Goal: Task Accomplishment & Management: Complete application form

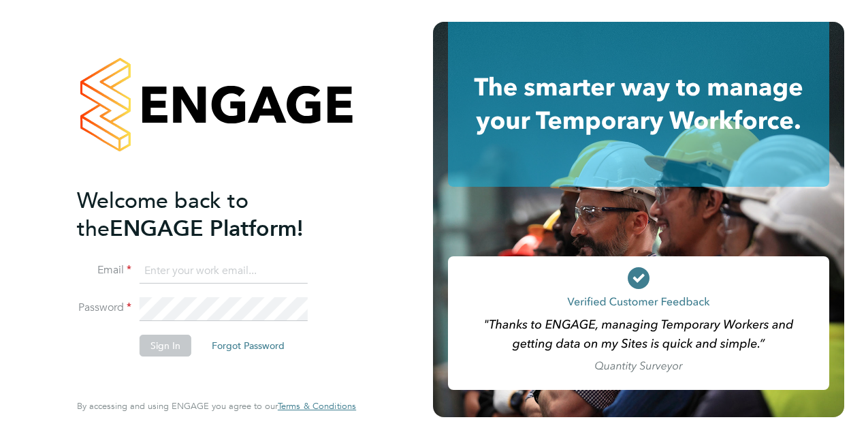
type input "[PERSON_NAME][EMAIL_ADDRESS][PERSON_NAME][DOMAIN_NAME]"
click at [187, 365] on li "Sign In Forgot Password" at bounding box center [210, 351] width 266 height 35
click at [154, 342] on button "Sign In" at bounding box center [166, 345] width 52 height 22
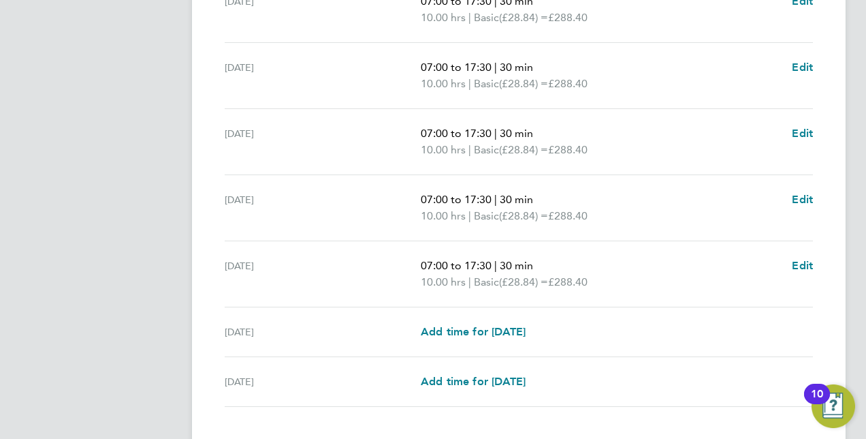
scroll to position [545, 0]
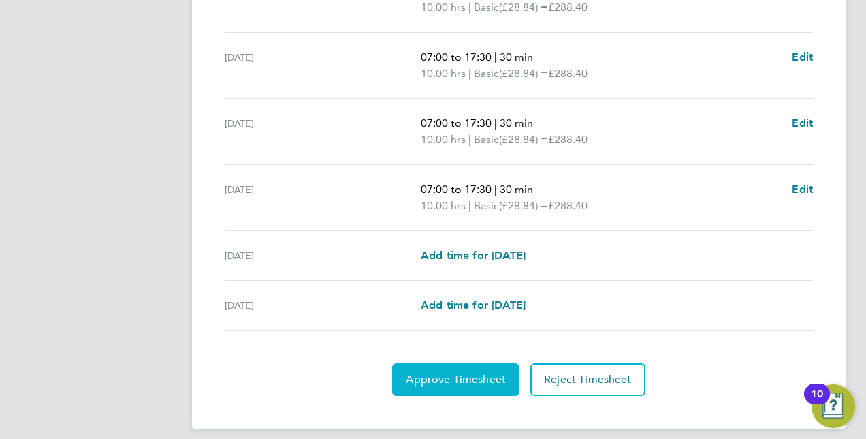
click at [455, 381] on span "Approve Timesheet" at bounding box center [456, 380] width 100 height 14
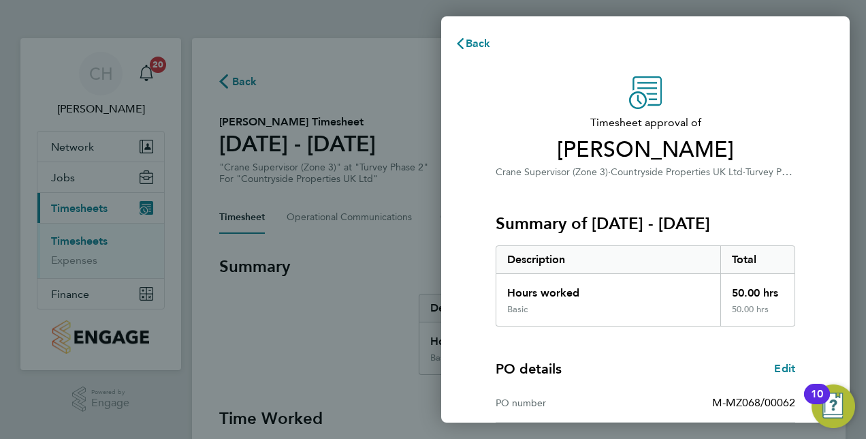
scroll to position [212, 0]
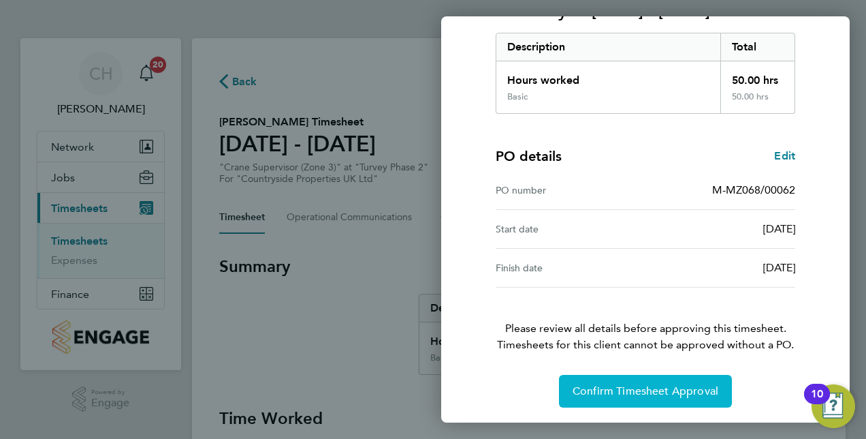
click at [634, 392] on span "Confirm Timesheet Approval" at bounding box center [646, 391] width 146 height 14
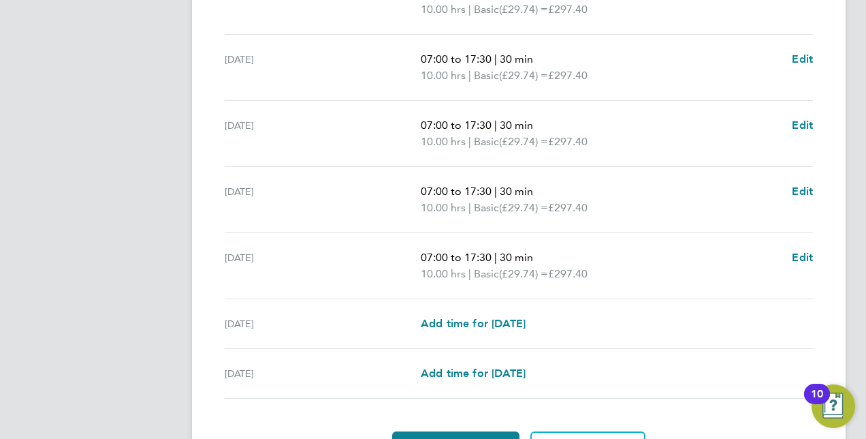
scroll to position [554, 0]
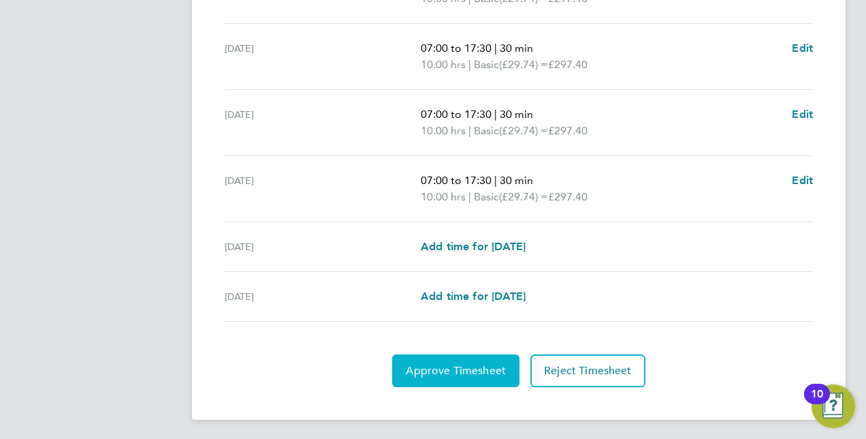
click at [470, 368] on span "Approve Timesheet" at bounding box center [456, 371] width 100 height 14
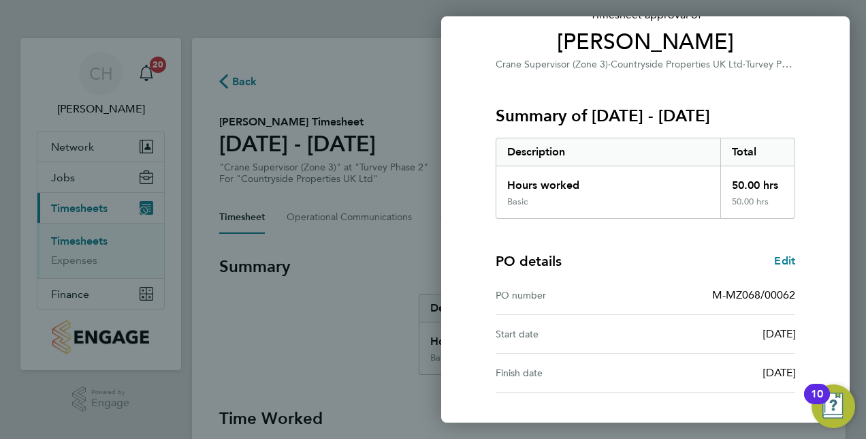
scroll to position [204, 0]
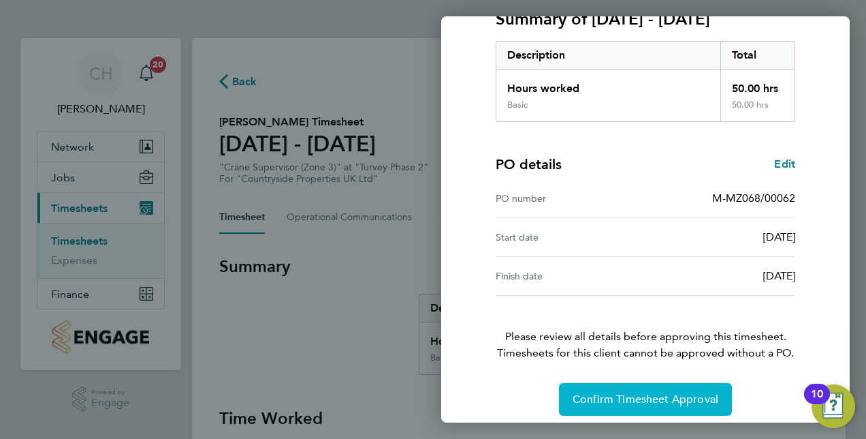
click at [635, 396] on span "Confirm Timesheet Approval" at bounding box center [646, 399] width 146 height 14
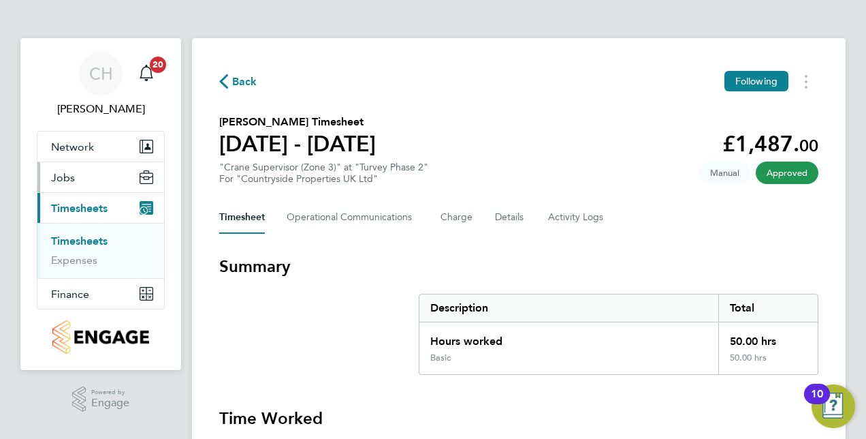
click at [65, 182] on span "Jobs" at bounding box center [63, 177] width 24 height 13
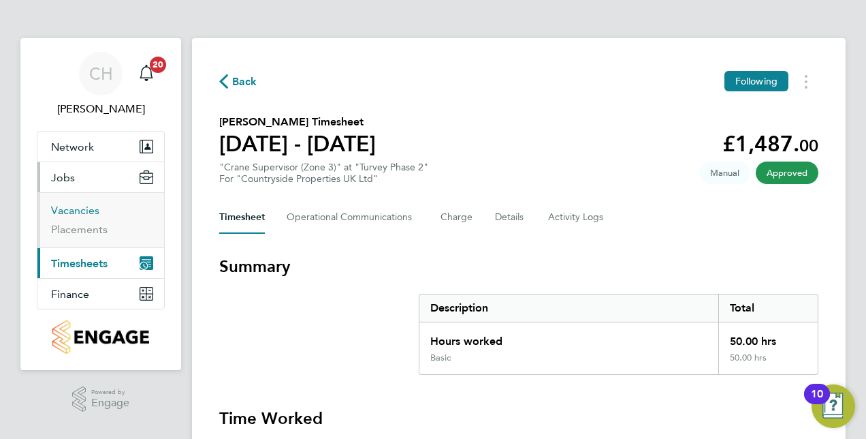
click at [78, 212] on link "Vacancies" at bounding box center [75, 210] width 48 height 13
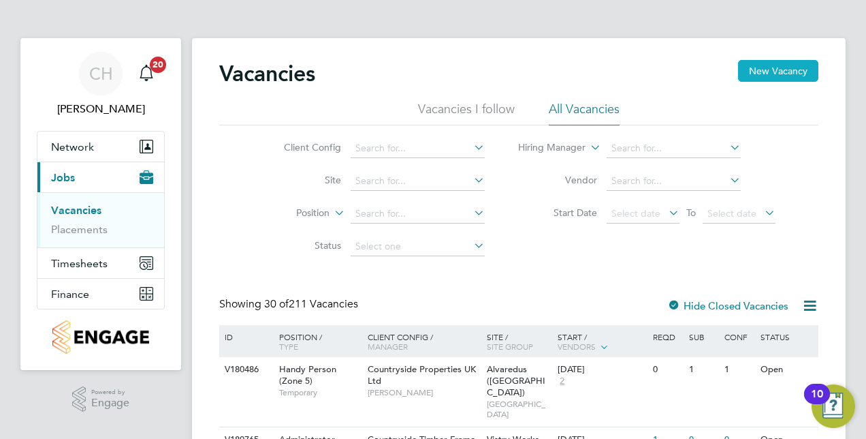
click at [768, 74] on button "New Vacancy" at bounding box center [778, 71] width 80 height 22
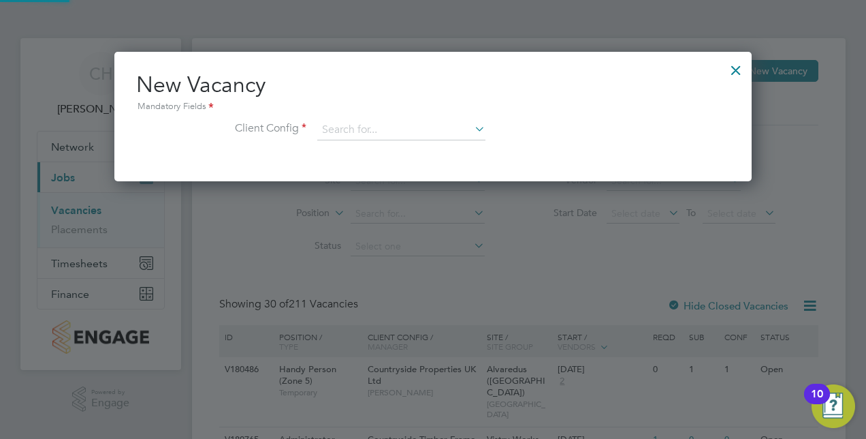
scroll to position [129, 637]
click at [435, 127] on input at bounding box center [401, 130] width 168 height 20
click at [439, 296] on li "Countryside Properties UK Ltd" at bounding box center [491, 296] width 349 height 18
type input "Countryside Properties UK Ltd"
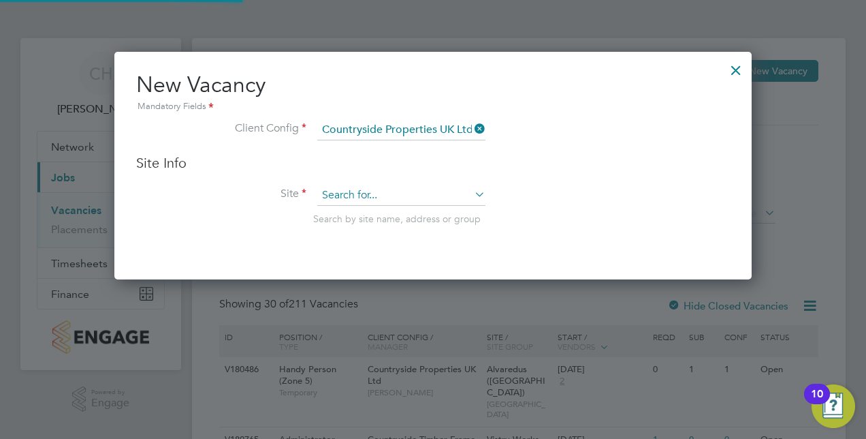
click at [370, 196] on input at bounding box center [401, 195] width 168 height 20
type input "welf"
click at [472, 192] on icon at bounding box center [472, 194] width 0 height 19
click at [738, 67] on div at bounding box center [736, 66] width 25 height 25
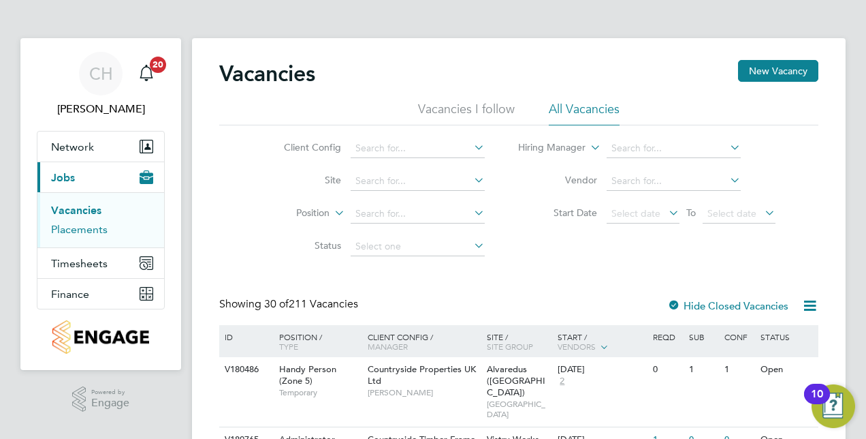
click at [76, 230] on link "Placements" at bounding box center [79, 229] width 57 height 13
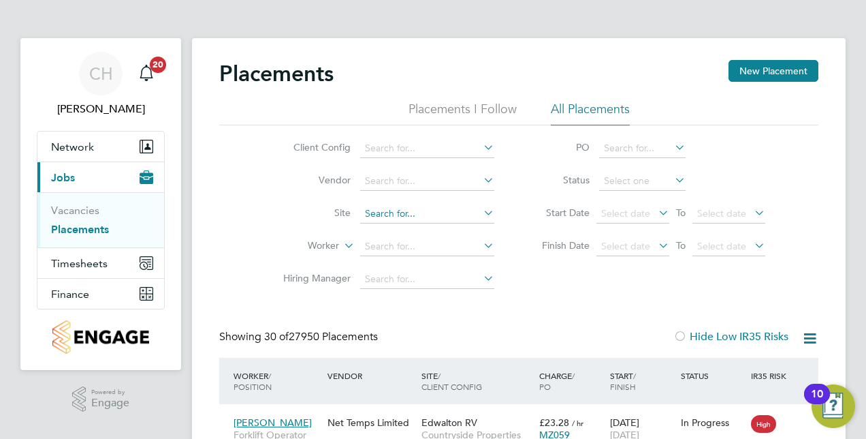
click at [399, 217] on input at bounding box center [427, 213] width 134 height 19
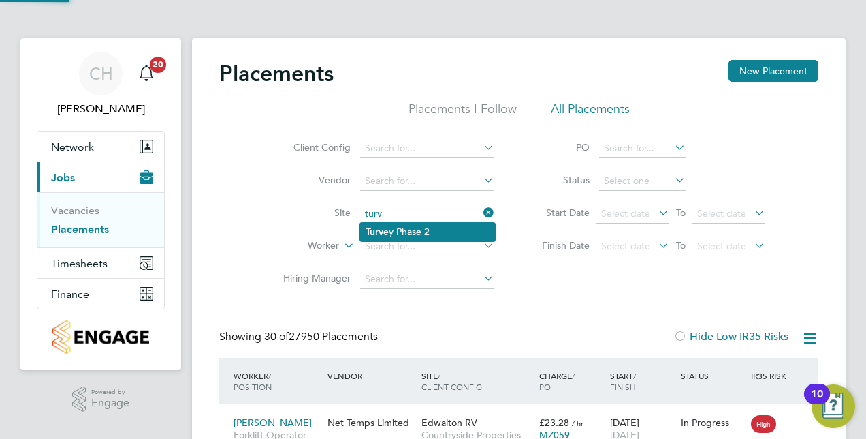
click at [394, 223] on li "Turv ey Phase 2" at bounding box center [427, 232] width 135 height 18
type input "Turvey Phase 2"
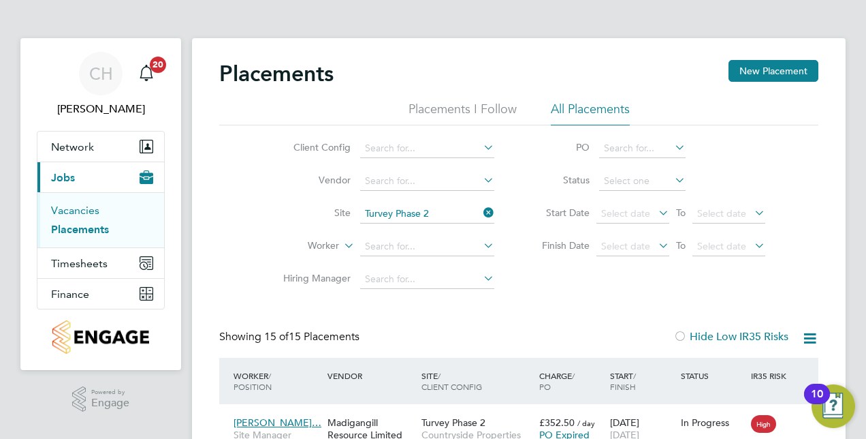
click at [85, 211] on link "Vacancies" at bounding box center [75, 210] width 48 height 13
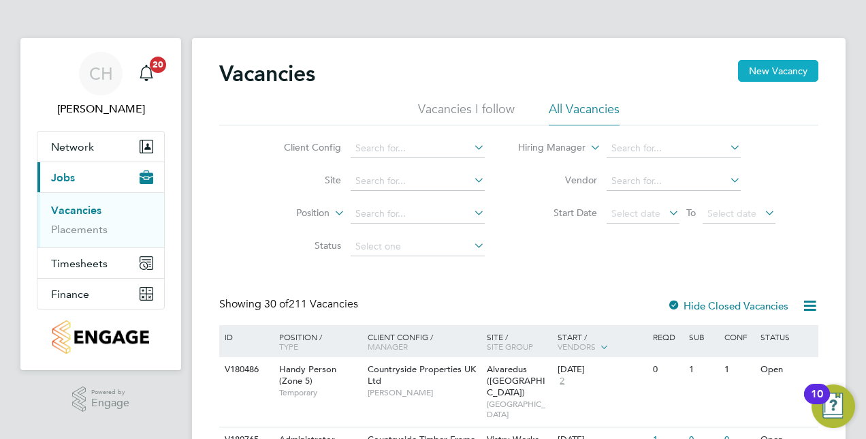
click at [772, 74] on button "New Vacancy" at bounding box center [778, 71] width 80 height 22
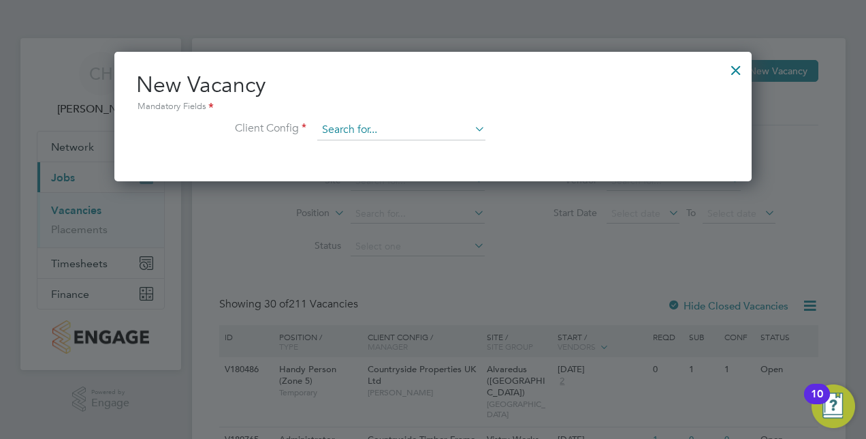
click at [365, 137] on input at bounding box center [401, 130] width 168 height 20
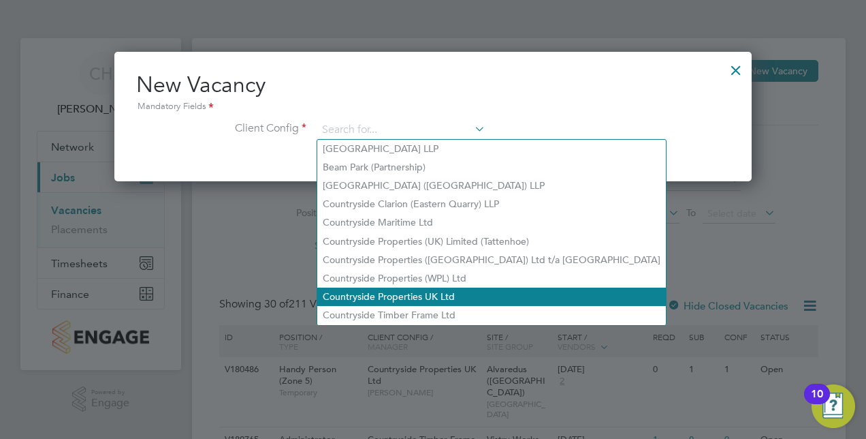
click at [406, 291] on li "Countryside Properties UK Ltd" at bounding box center [491, 296] width 349 height 18
type input "Countryside Properties UK Ltd"
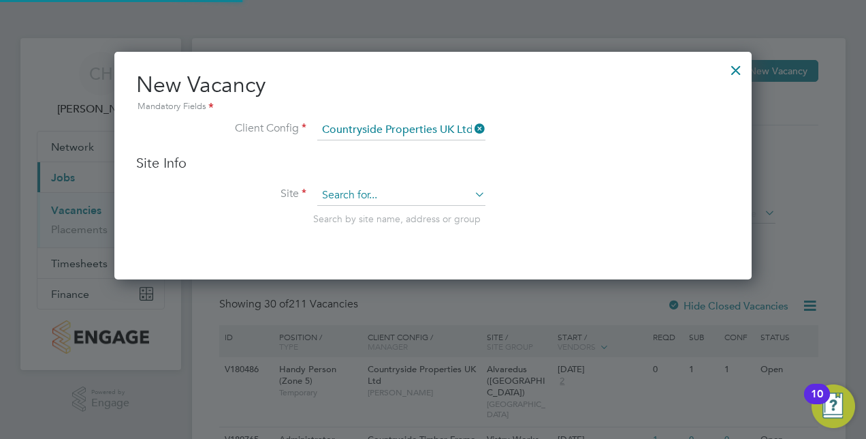
click at [364, 193] on input at bounding box center [401, 195] width 168 height 20
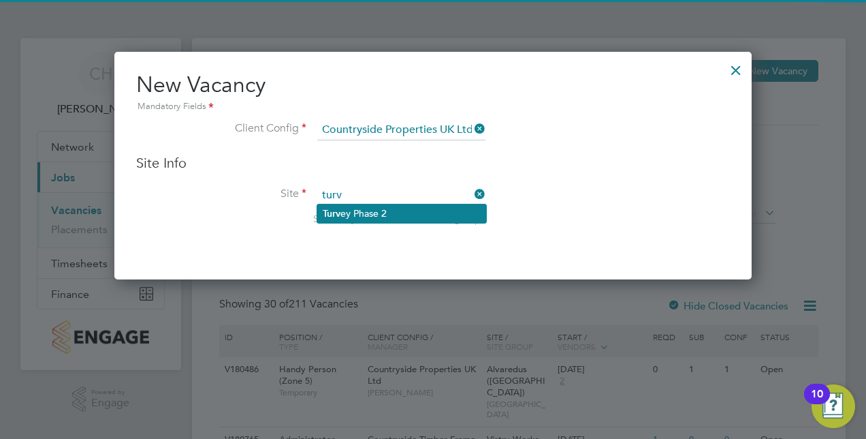
click at [361, 217] on li "Turv ey Phase 2" at bounding box center [401, 213] width 169 height 18
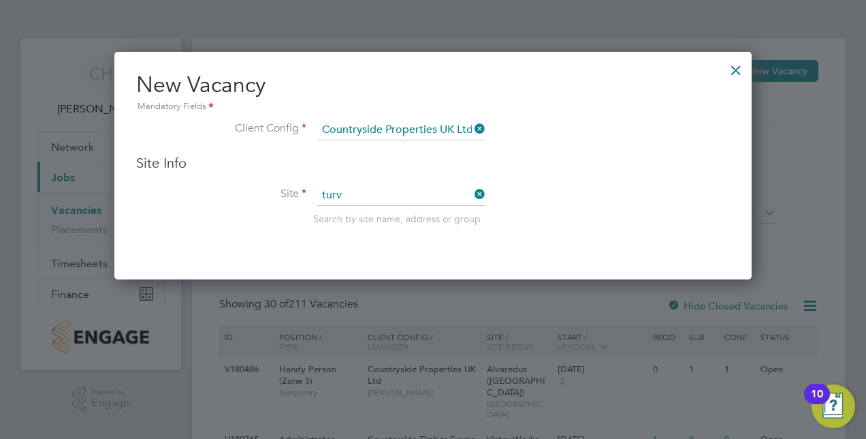
type input "Turvey Phase 2"
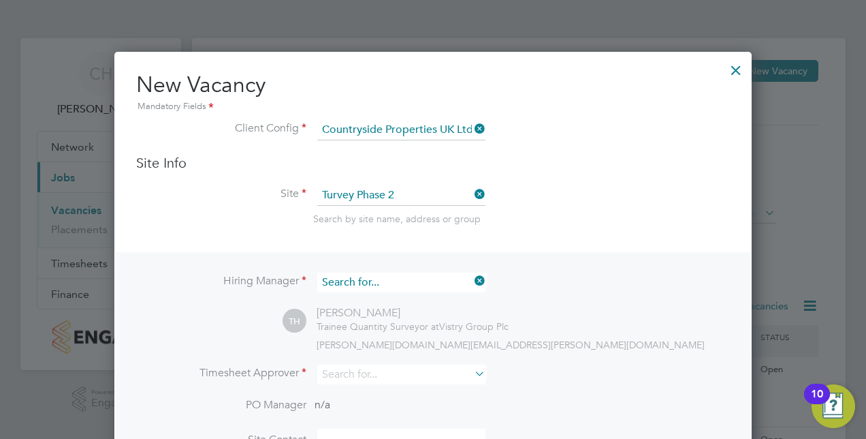
click at [466, 279] on input at bounding box center [401, 282] width 168 height 20
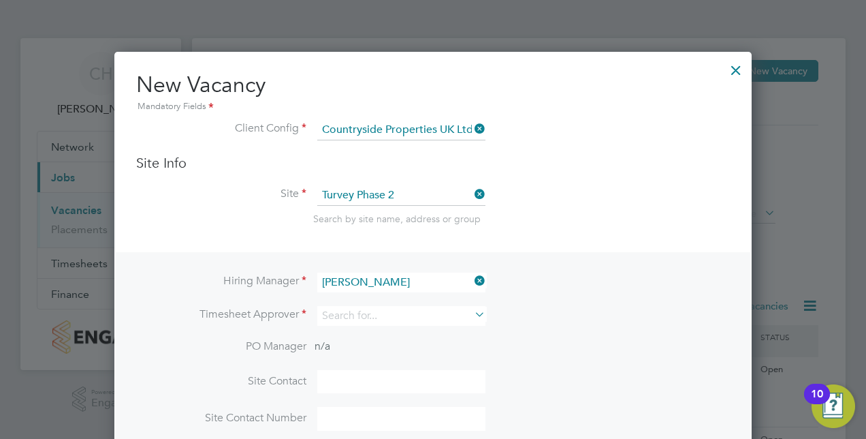
click at [406, 315] on li "Carla Hollis" at bounding box center [401, 318] width 169 height 18
type input "Carla Hollis"
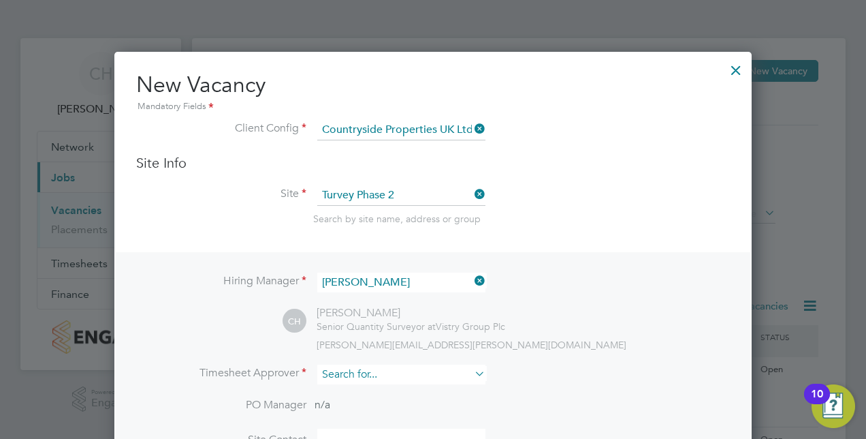
click at [387, 373] on input at bounding box center [401, 374] width 168 height 20
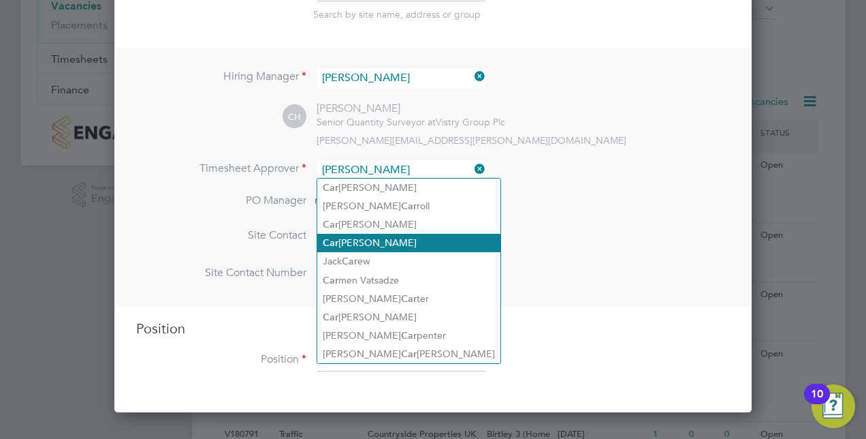
click at [377, 248] on li "Car la Hollis" at bounding box center [408, 243] width 183 height 18
type input "Carla Hollis"
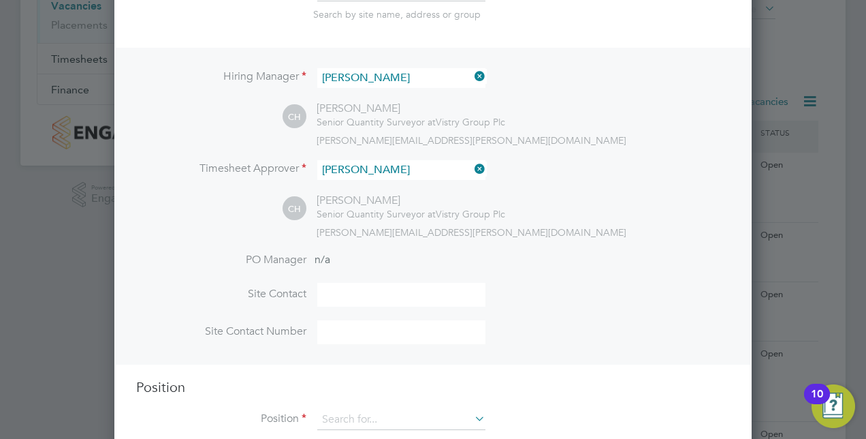
click at [368, 299] on input at bounding box center [401, 295] width 168 height 24
type input "Mark Doyle"
type input "07719910320"
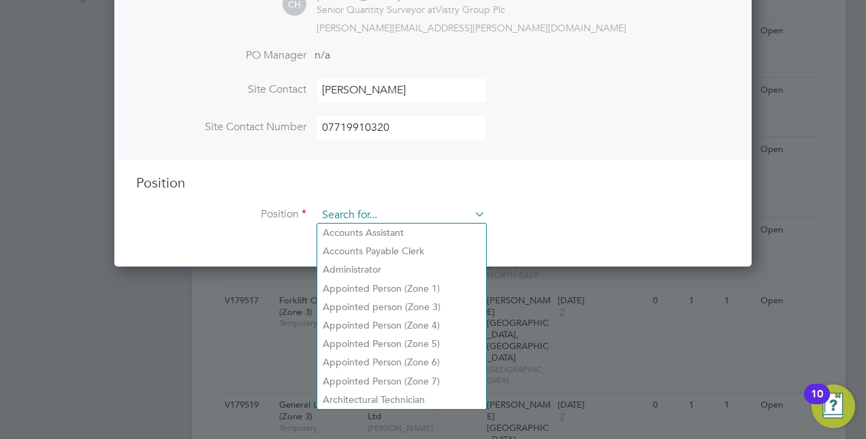
click at [390, 205] on input at bounding box center [401, 215] width 168 height 20
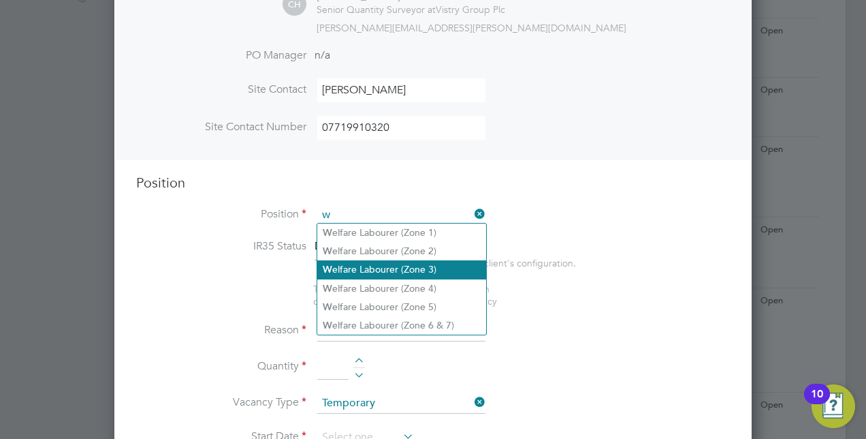
click at [409, 270] on li "W elfare Labourer (Zone 3)" at bounding box center [401, 269] width 169 height 18
type input "Welfare Labourer (Zone 3)"
type textarea "- General labouring duties - Cleaning the canteen, site changing rooms, toilets…"
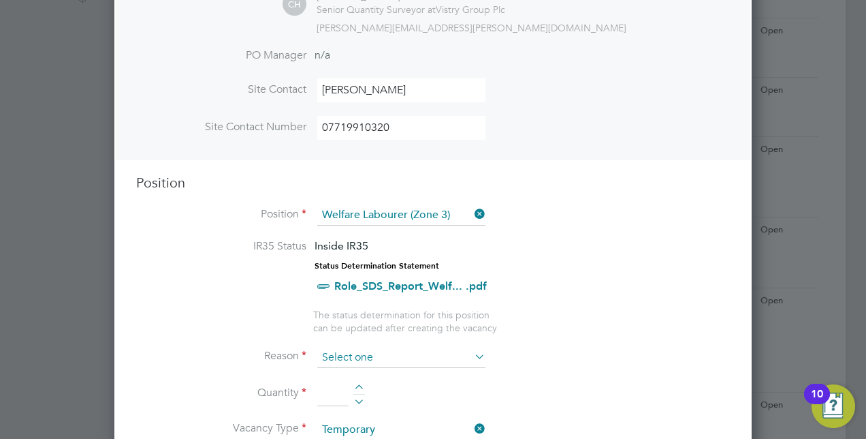
click at [396, 353] on input at bounding box center [401, 357] width 168 height 20
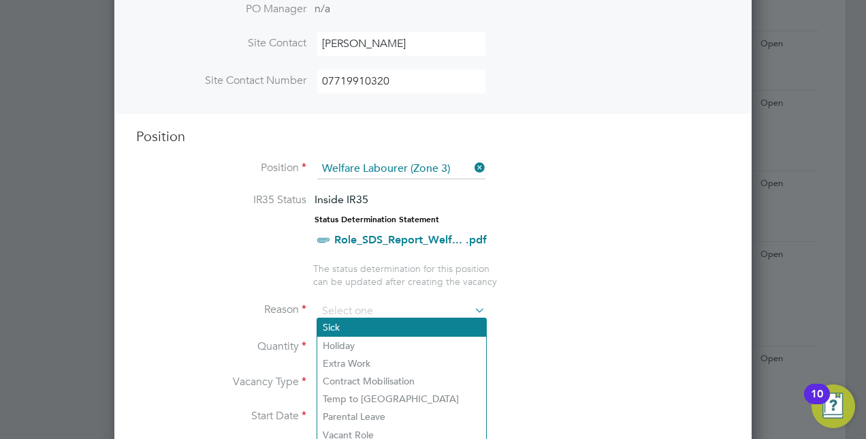
scroll to position [477, 0]
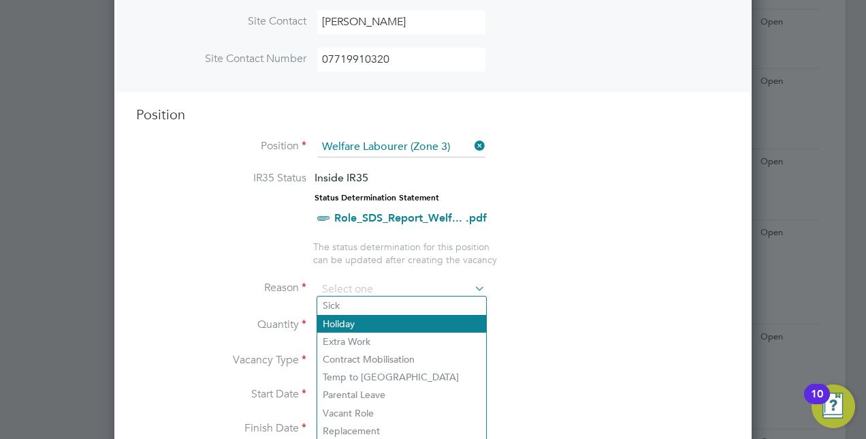
click at [373, 327] on li "Holiday" at bounding box center [401, 324] width 169 height 18
type input "Holiday"
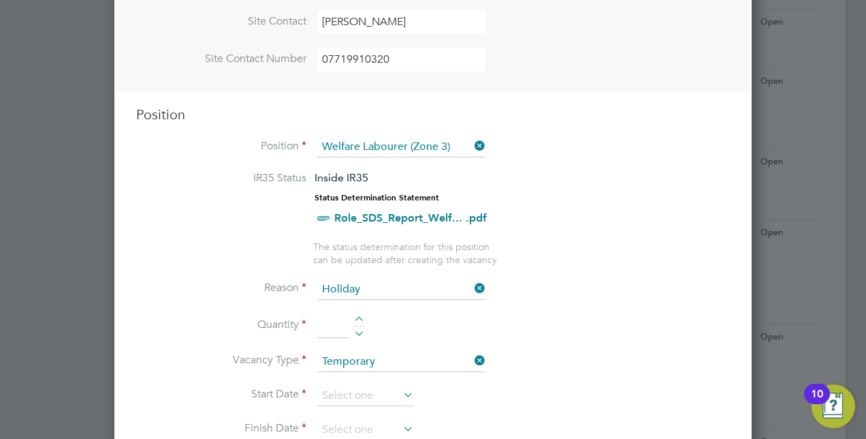
click at [359, 316] on div at bounding box center [359, 321] width 12 height 10
type input "1"
click at [387, 388] on input at bounding box center [365, 395] width 97 height 20
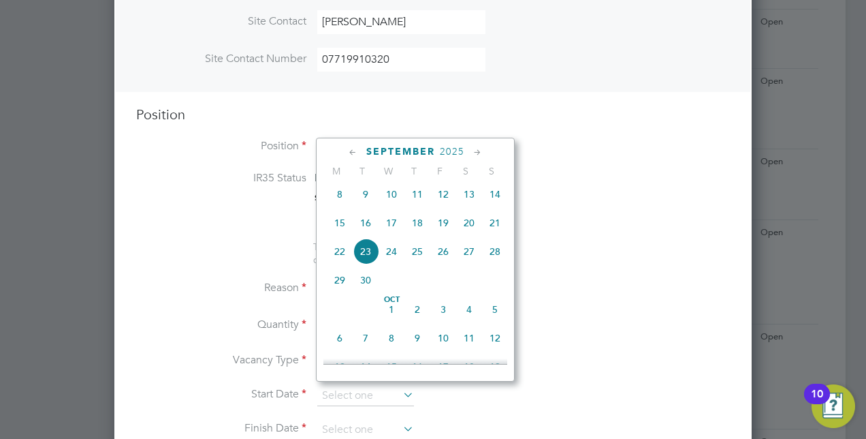
click at [364, 227] on span "16" at bounding box center [366, 223] width 26 height 26
type input "16 Sep 2025"
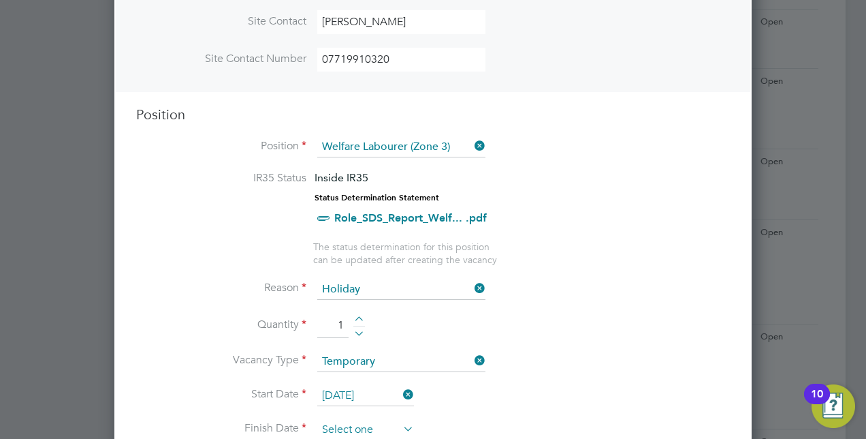
click at [380, 420] on input at bounding box center [365, 430] width 97 height 20
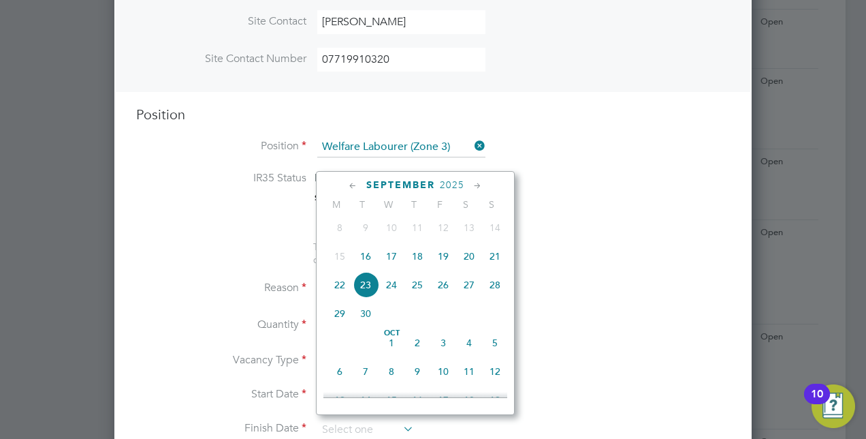
click at [450, 263] on span "19" at bounding box center [443, 256] width 26 height 26
type input "19 Sep 2025"
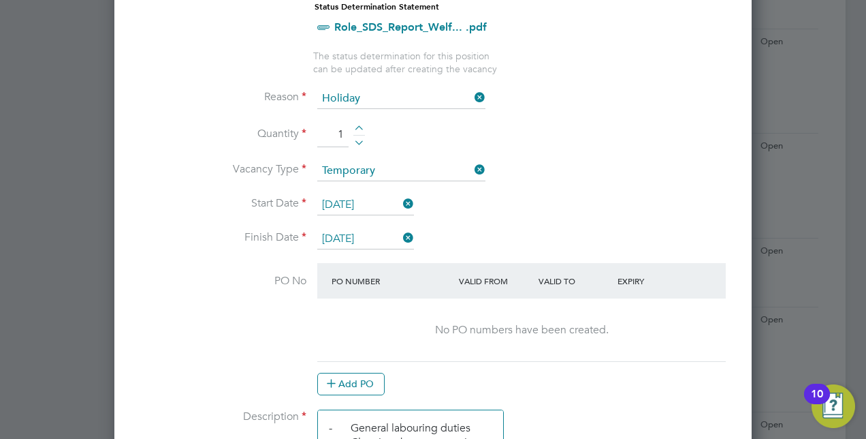
scroll to position [681, 0]
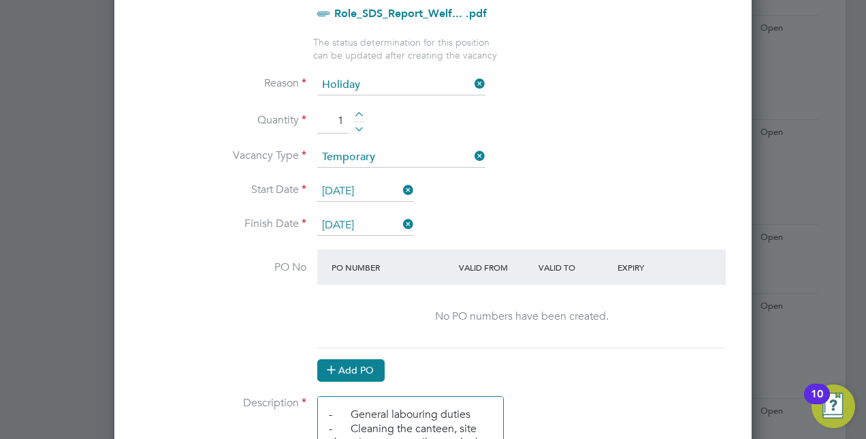
click at [358, 364] on button "Add PO" at bounding box center [350, 370] width 67 height 22
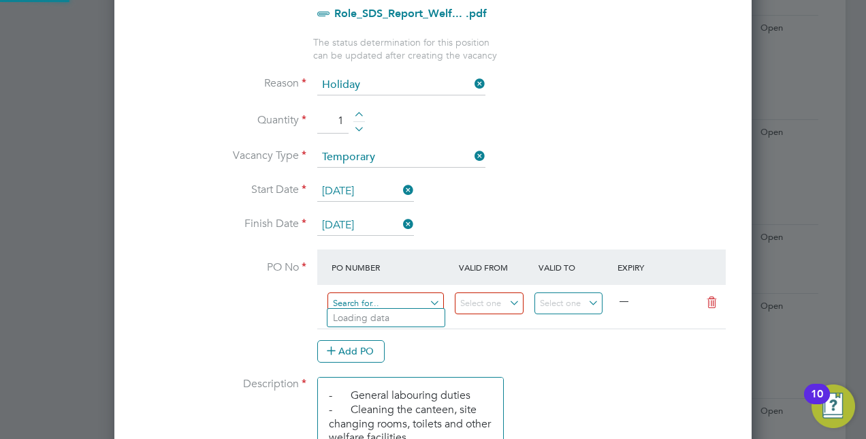
click at [386, 298] on input at bounding box center [386, 303] width 116 height 22
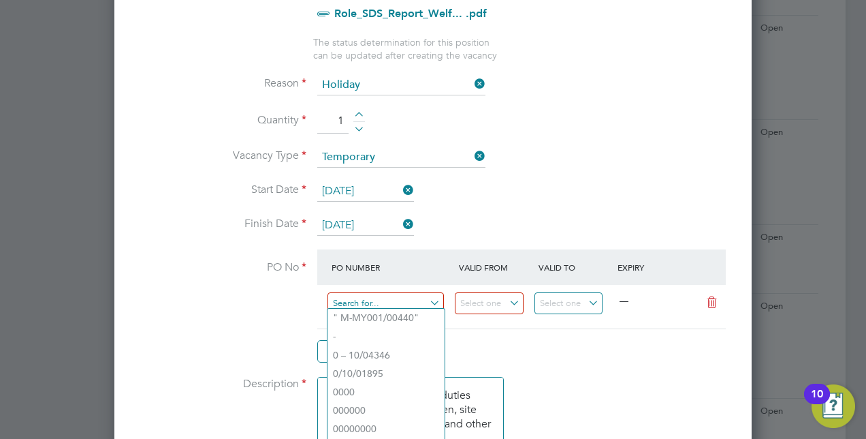
paste input "M-MZ068/00062"
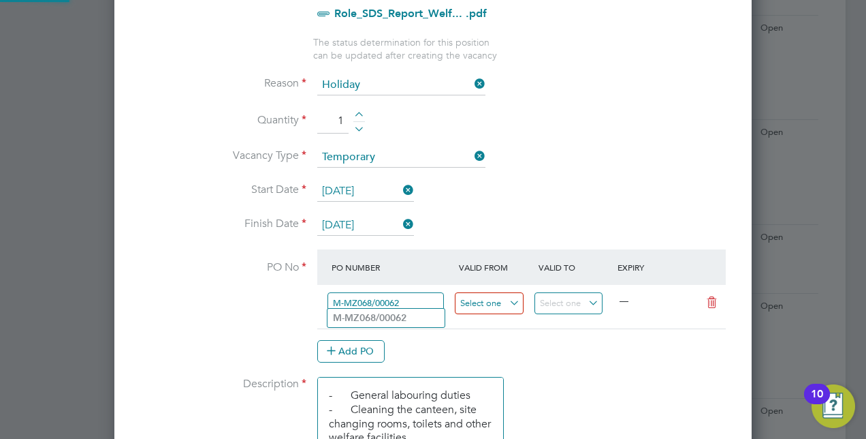
type input "M-MZ068/00062"
click at [482, 295] on input at bounding box center [489, 303] width 69 height 22
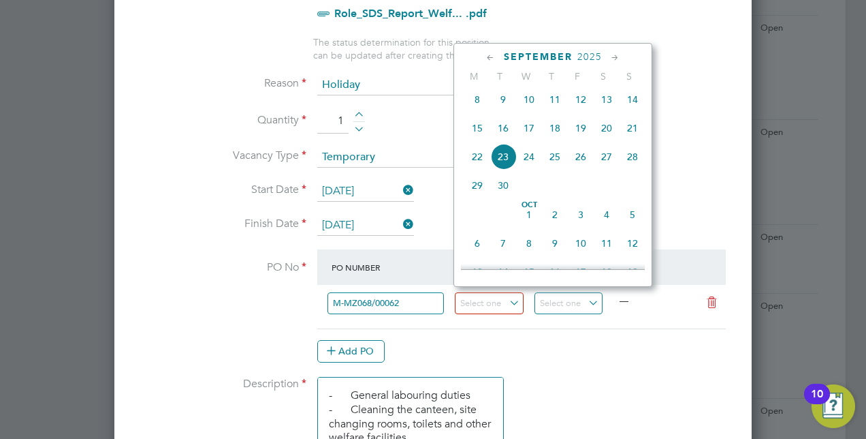
click at [480, 136] on span "15" at bounding box center [477, 128] width 26 height 26
type input "15 Sep 2025"
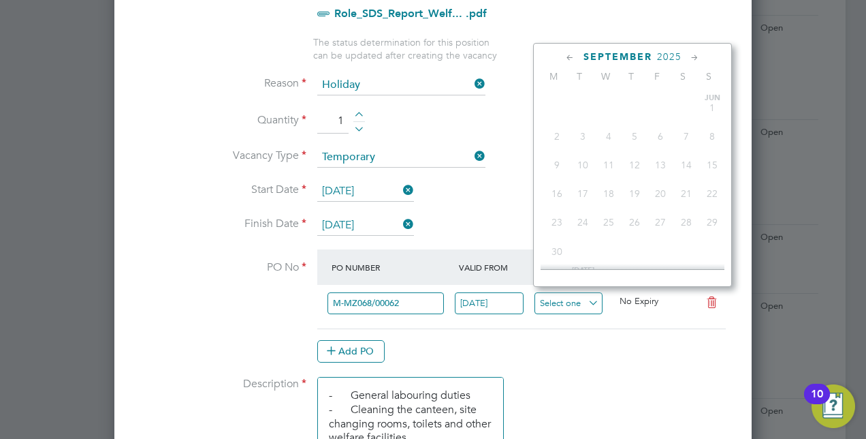
click at [564, 296] on input at bounding box center [569, 303] width 69 height 22
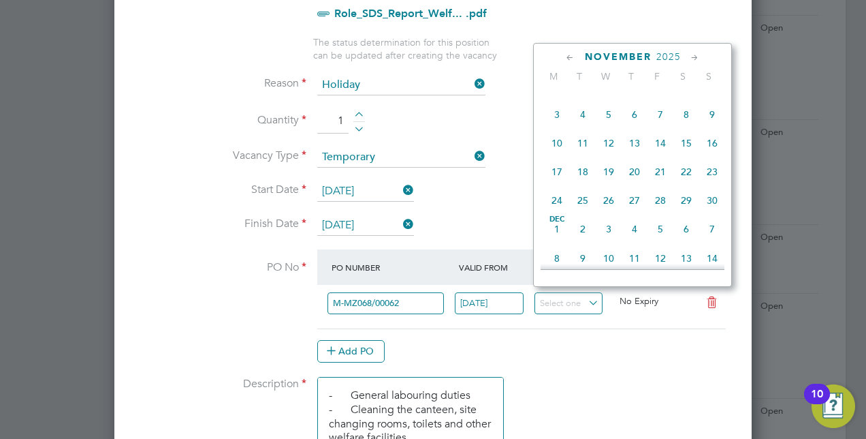
scroll to position [1023, 0]
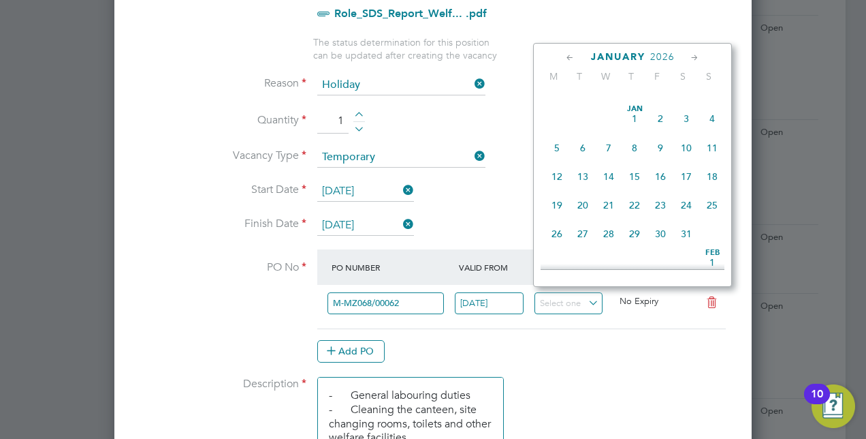
click at [680, 247] on span "31" at bounding box center [687, 234] width 26 height 26
type input "31 Jan 2026"
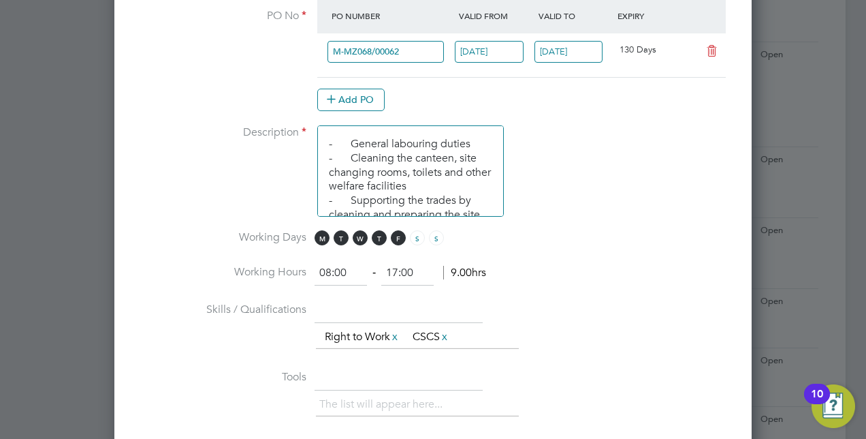
scroll to position [953, 0]
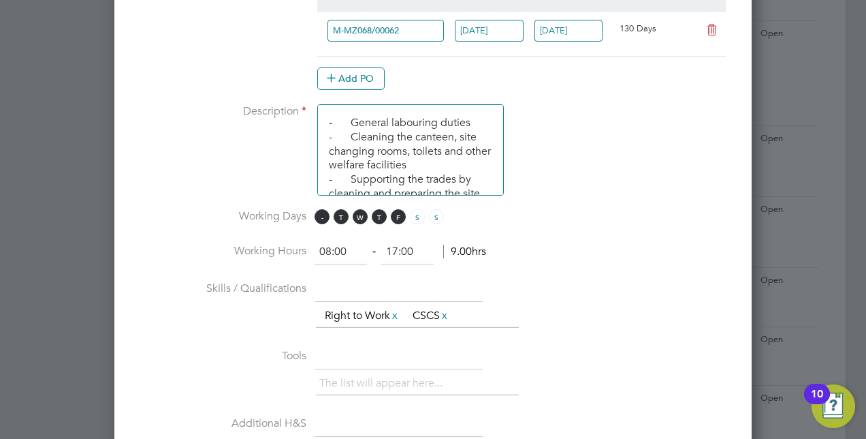
click at [318, 213] on span "M" at bounding box center [322, 216] width 15 height 15
click at [319, 210] on span "M" at bounding box center [322, 216] width 15 height 15
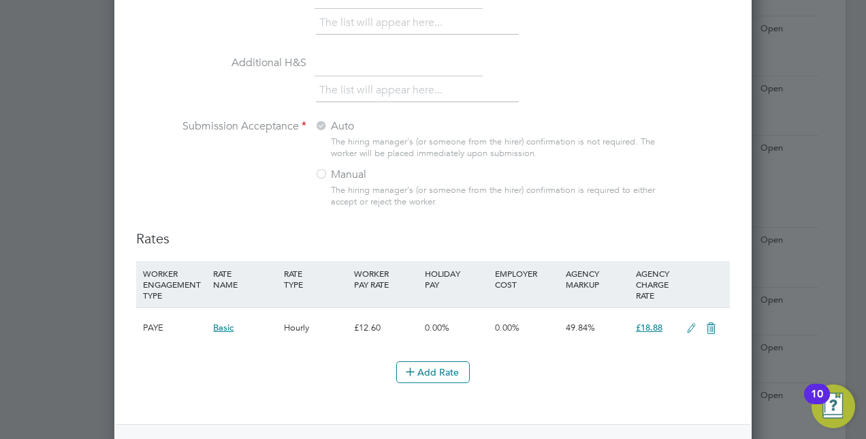
scroll to position [1430, 0]
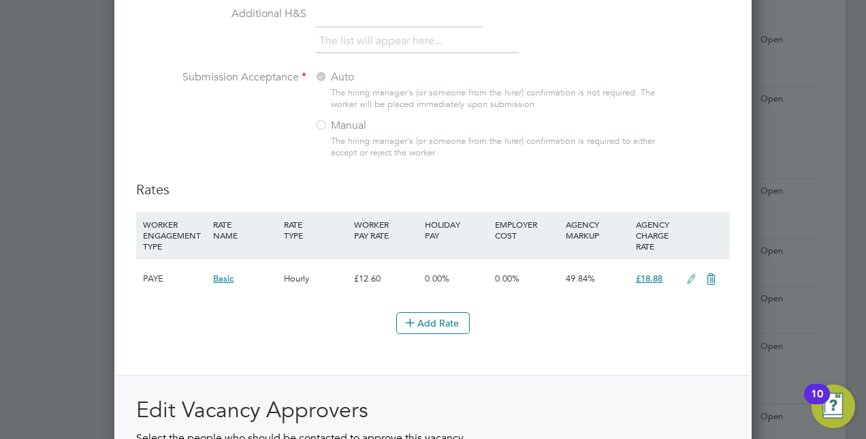
click at [690, 274] on icon at bounding box center [691, 279] width 17 height 11
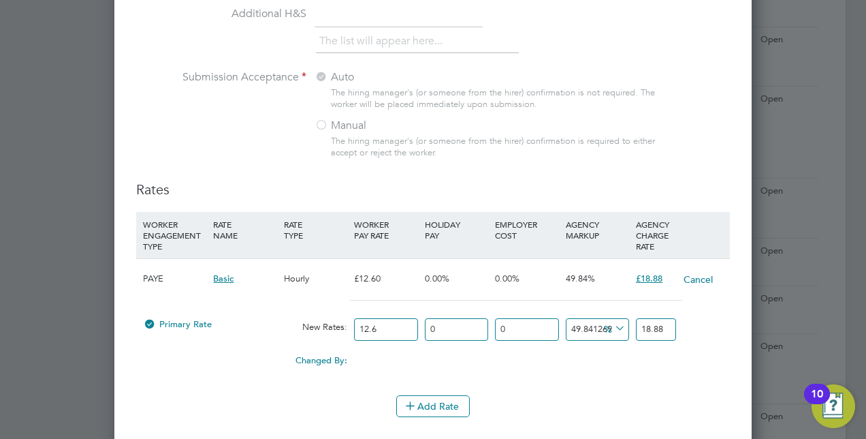
drag, startPoint x: 393, startPoint y: 322, endPoint x: 328, endPoint y: 321, distance: 64.7
click at [329, 321] on div "Primary Rate New Rates: 12.6 0 n/a 0 n/a 49.84126984126984 0 % 18.88" at bounding box center [433, 329] width 594 height 36
type input "1"
type input "1.4984126984126984"
type input "16"
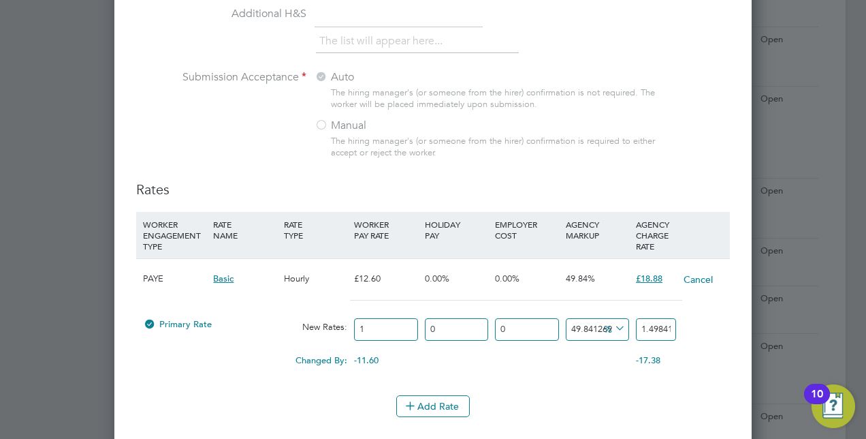
type input "23.974603174603175"
type input "16.4"
type input "24.573968253968253"
type input "16.48"
type input "24.69384126984127"
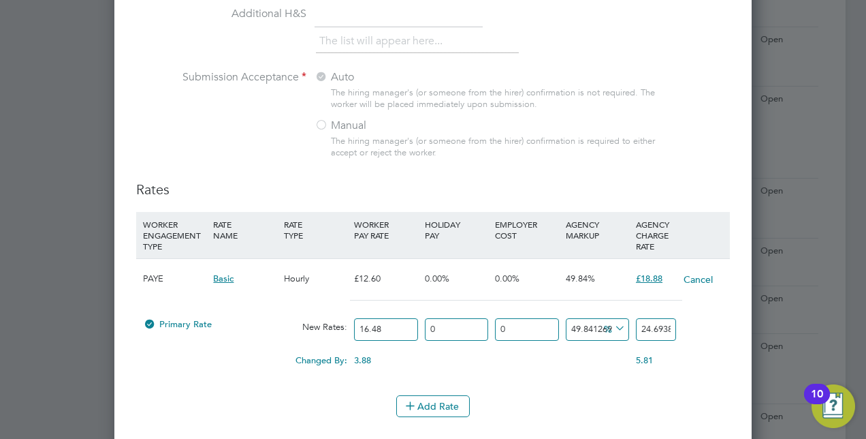
type input "16.48"
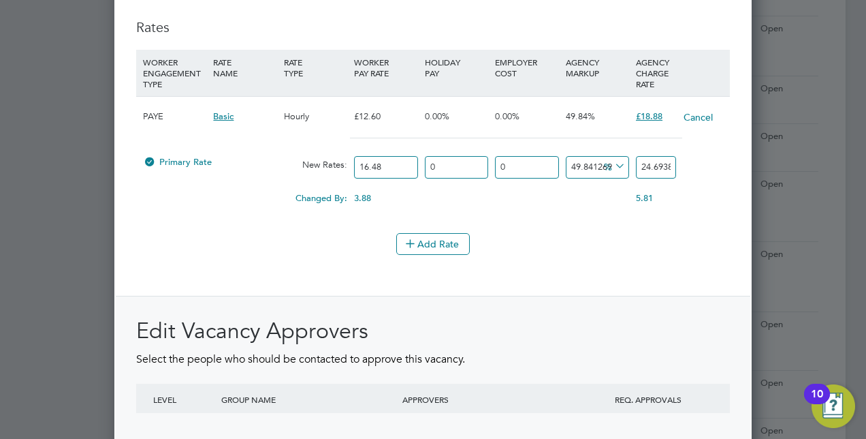
scroll to position [1594, 0]
click at [512, 240] on div "Add Rate" at bounding box center [433, 243] width 594 height 22
click at [612, 157] on icon at bounding box center [612, 164] width 0 height 19
click at [616, 171] on icon at bounding box center [621, 170] width 10 height 10
click at [616, 218] on li "WORKER ENGAGEMENT TYPE RATE NAME RATE TYPE WORKER PAY RATE HOLIDAY PAY EMPLOYER…" at bounding box center [433, 139] width 594 height 183
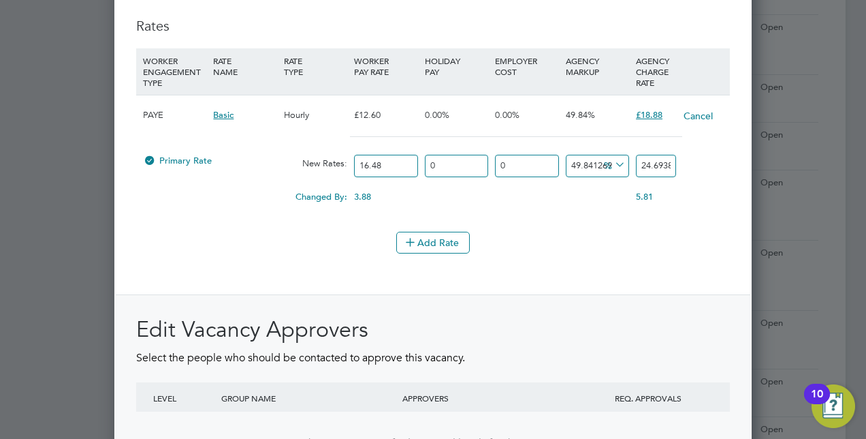
scroll to position [0, 52]
drag, startPoint x: 642, startPoint y: 158, endPoint x: 724, endPoint y: 159, distance: 82.4
click at [724, 159] on div "Primary Rate New Rates: 16.48 0 n/a 0 n/a 49.84126984126984 8.21384126984127 % …" at bounding box center [433, 166] width 594 height 36
type input "-93.93203883495146"
type input "1"
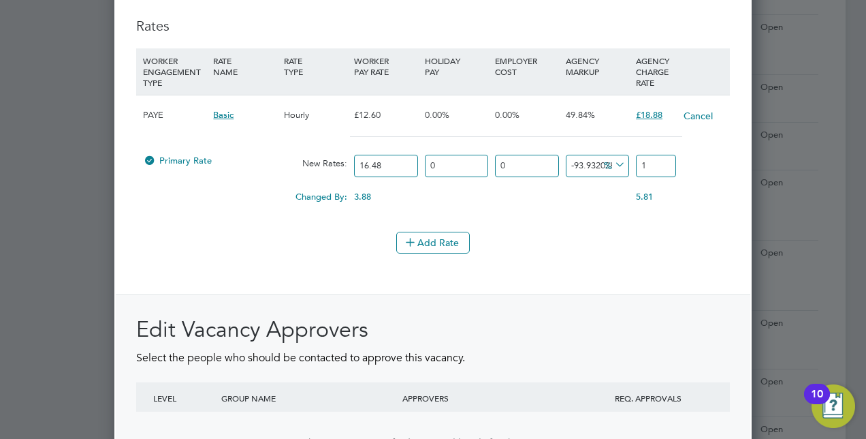
scroll to position [0, 0]
type input "9.223300970873787"
type input "18"
type input "14.077669902912621"
type input "18.8"
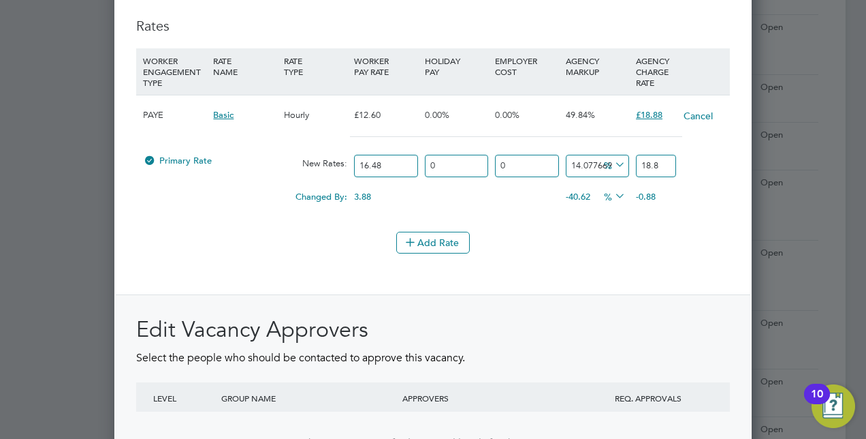
type input "14.563106796116505"
type input "18.88"
click at [719, 200] on div "Changed By: 3.88 0.00 0.00 -35.28 -3.88 % 0.00" at bounding box center [433, 201] width 594 height 34
click at [455, 235] on button "Add Rate" at bounding box center [433, 243] width 74 height 22
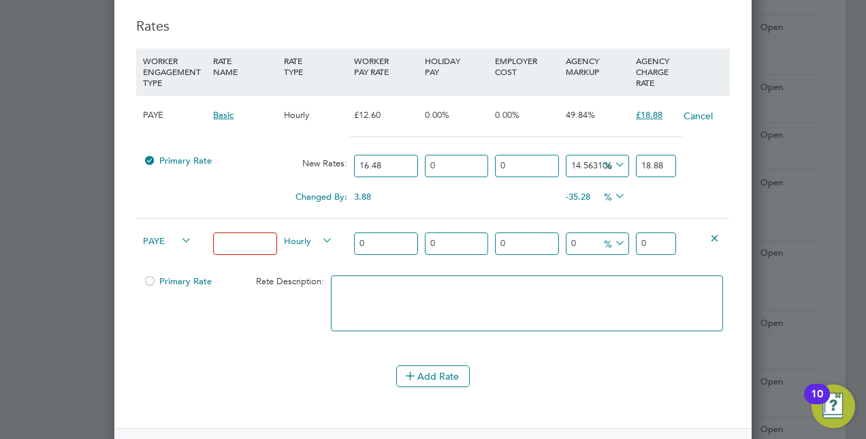
click at [712, 232] on icon at bounding box center [715, 237] width 10 height 10
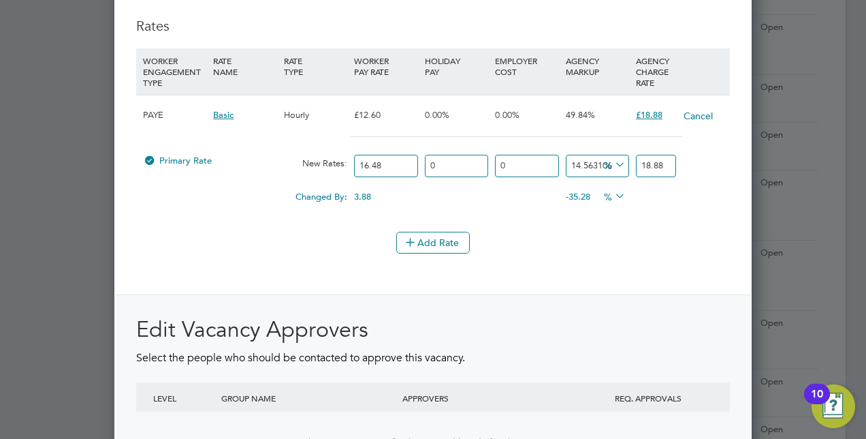
click at [702, 109] on button "Cancel" at bounding box center [698, 116] width 31 height 14
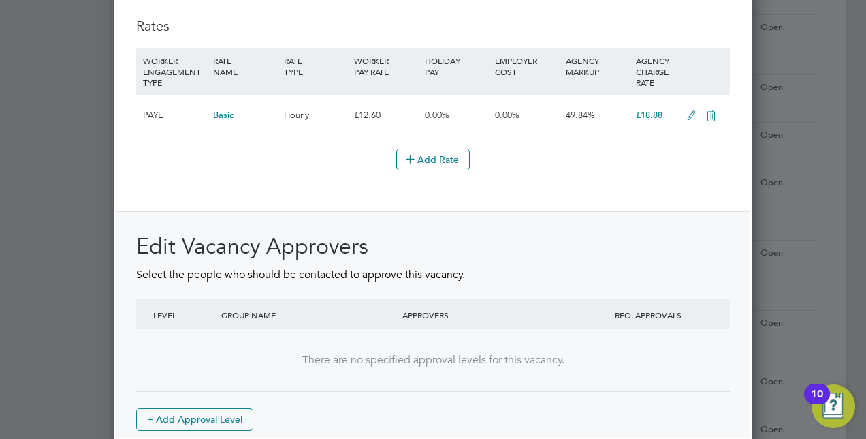
scroll to position [2047, 637]
click at [689, 110] on icon at bounding box center [691, 115] width 17 height 11
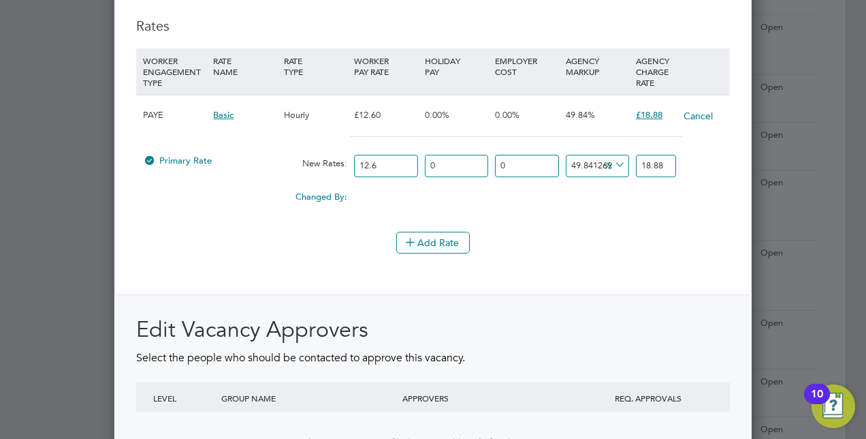
scroll to position [2128, 637]
click at [612, 159] on icon at bounding box center [612, 164] width 0 height 19
click at [388, 156] on input "12.6" at bounding box center [385, 166] width 63 height 22
drag, startPoint x: 358, startPoint y: 163, endPoint x: 337, endPoint y: 163, distance: 21.1
click at [341, 163] on div "Primary Rate New Rates: 12.6 0 n/a 0 n/a 49.84126984126984 6.28 % 18.88" at bounding box center [433, 166] width 594 height 36
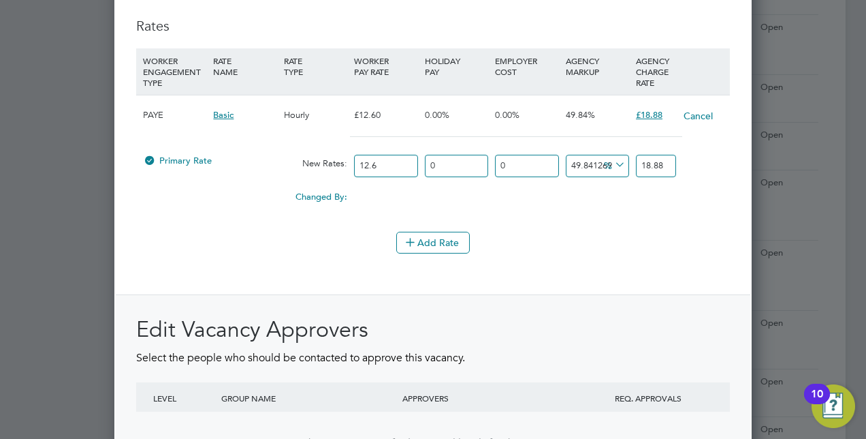
type input "1"
type input "1.4984126984126984"
type input "16"
type input "23.974603174603175"
type input "16.4"
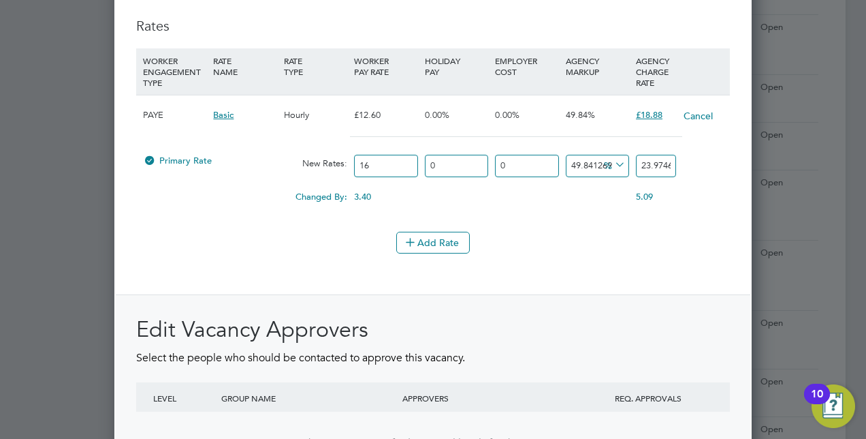
type input "24.573968253968253"
type input "16.48"
type input "24.69384126984127"
type input "16.48"
click at [661, 155] on input "24.69384126984127" at bounding box center [656, 166] width 40 height 22
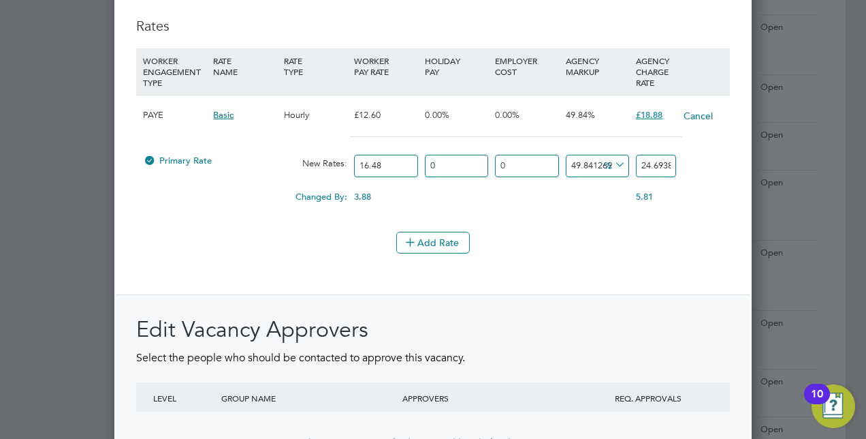
scroll to position [0, 52]
drag, startPoint x: 637, startPoint y: 158, endPoint x: 752, endPoint y: 157, distance: 114.4
type input "-93.93203883495146"
type input "1"
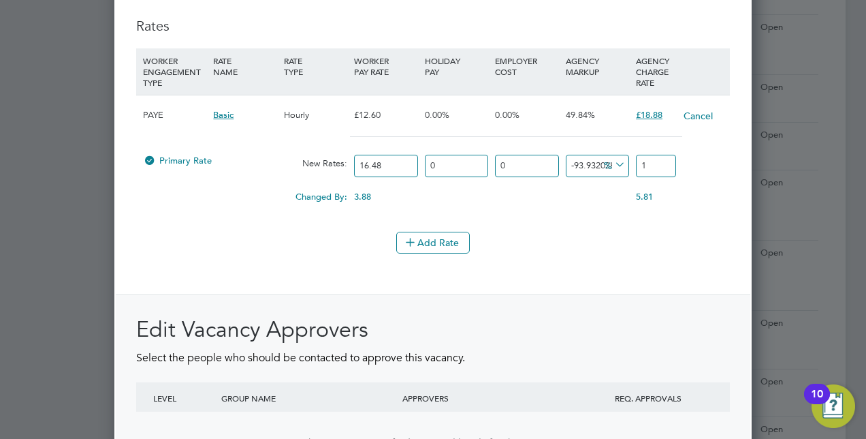
scroll to position [0, 0]
type input "9.223300970873787"
type input "18"
type input "14.077669902912621"
type input "18.8"
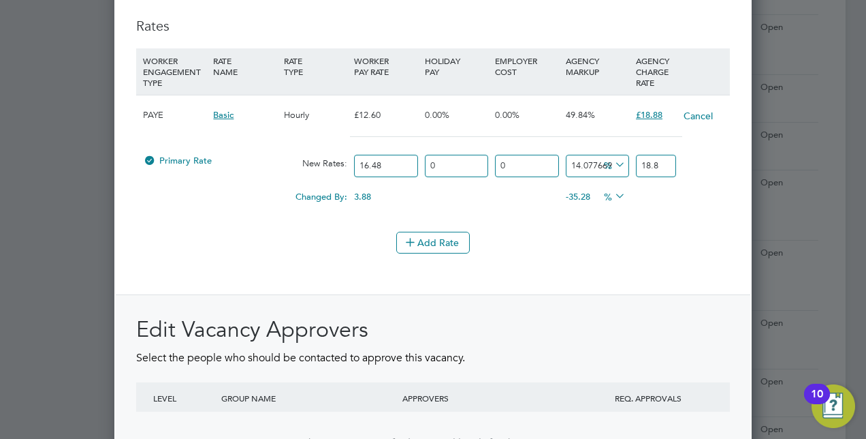
type input "14.563106796116505"
type input "18.88"
click at [680, 274] on div "Rates WORKER ENGAGEMENT TYPE RATE NAME RATE TYPE WORKER PAY RATE HOLIDAY PAY EM…" at bounding box center [433, 269] width 594 height 504
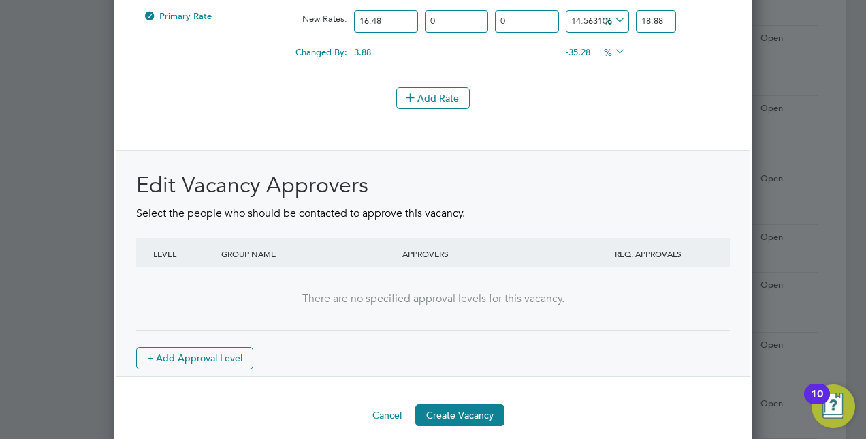
scroll to position [1741, 0]
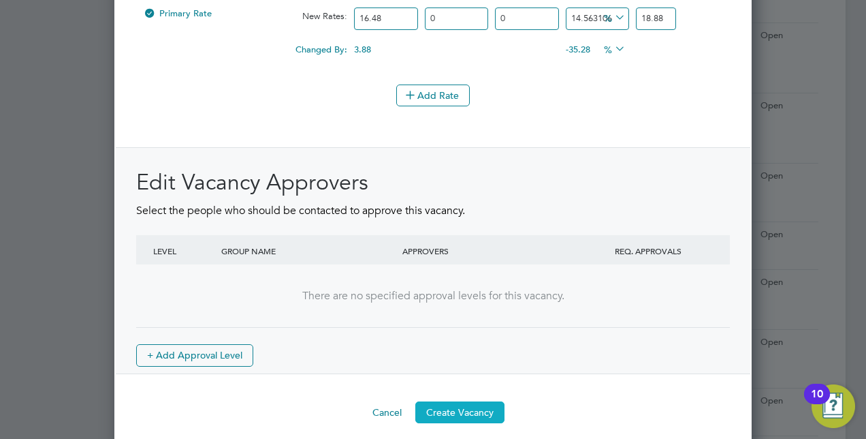
click at [466, 401] on button "Create Vacancy" at bounding box center [459, 412] width 89 height 22
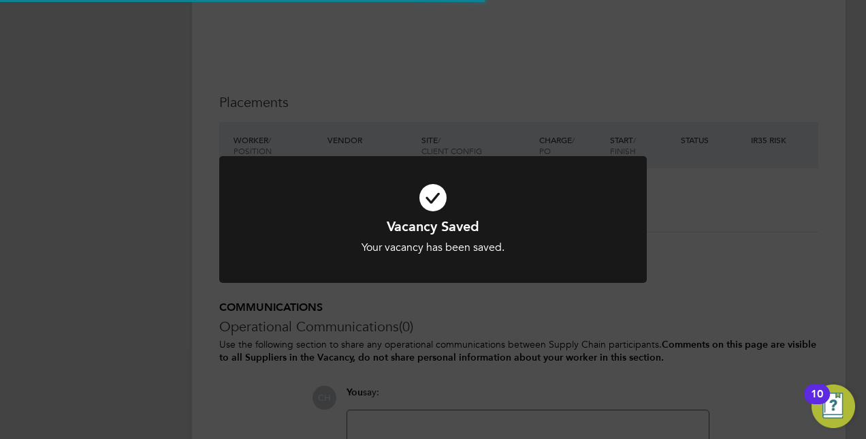
scroll to position [21, 293]
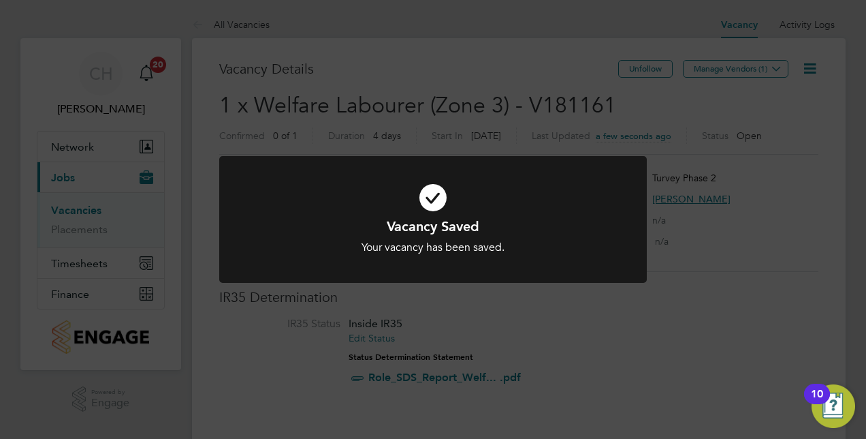
drag, startPoint x: 567, startPoint y: 336, endPoint x: 678, endPoint y: 214, distance: 164.9
click at [568, 336] on div "Vacancy Saved Your vacancy has been saved. Cancel Okay" at bounding box center [433, 219] width 866 height 439
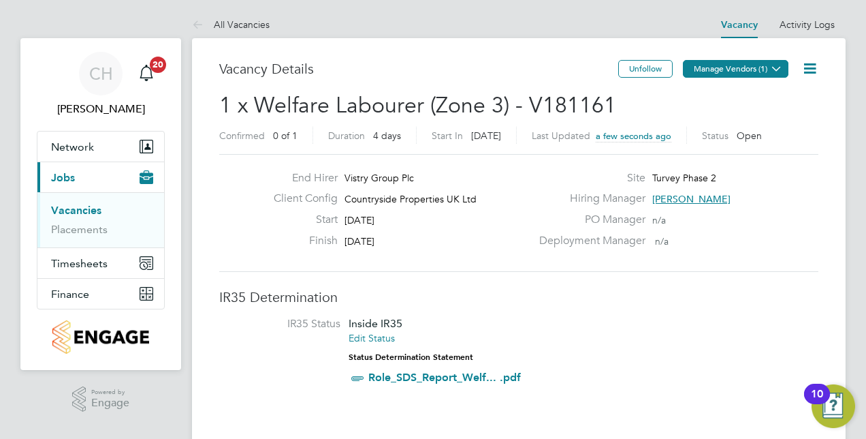
click at [761, 65] on button "Manage Vendors (1)" at bounding box center [736, 69] width 106 height 18
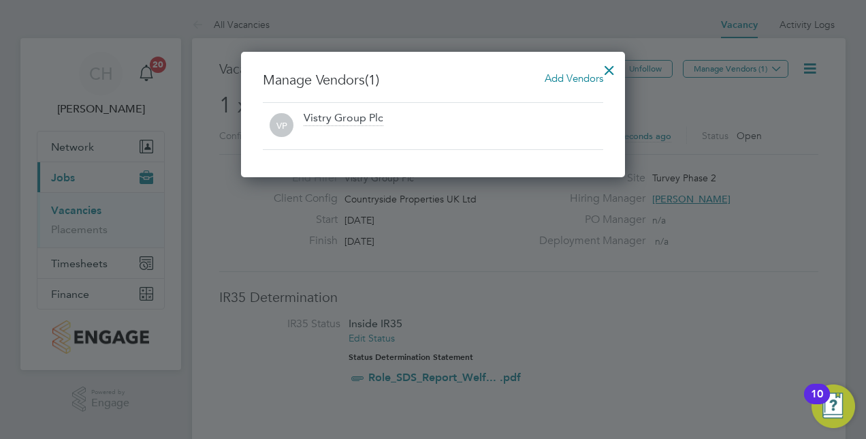
click at [555, 80] on span "Add Vendors" at bounding box center [574, 78] width 59 height 13
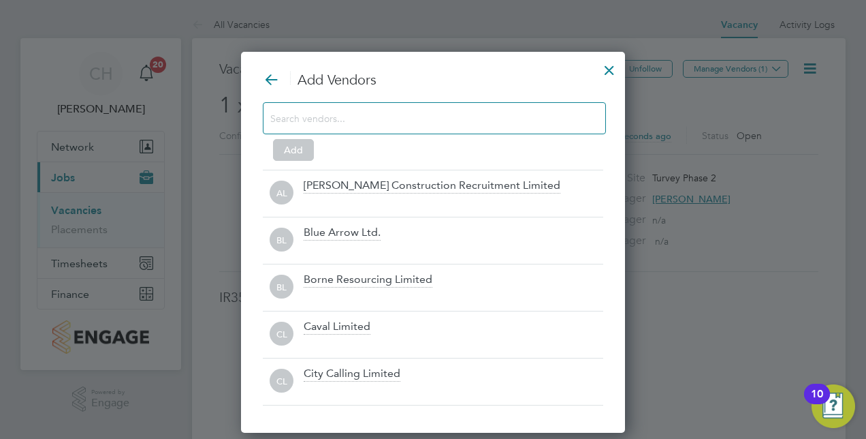
click at [552, 114] on input at bounding box center [423, 118] width 306 height 18
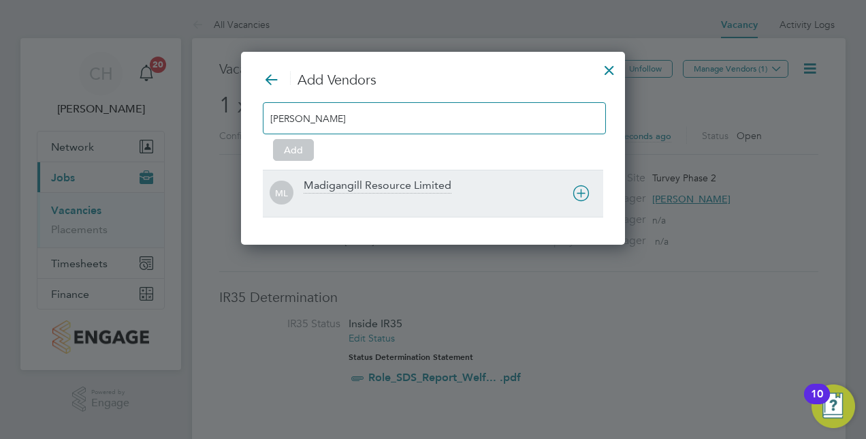
type input "madiga"
click at [365, 184] on div "Madigangill Resource Limited" at bounding box center [378, 185] width 148 height 15
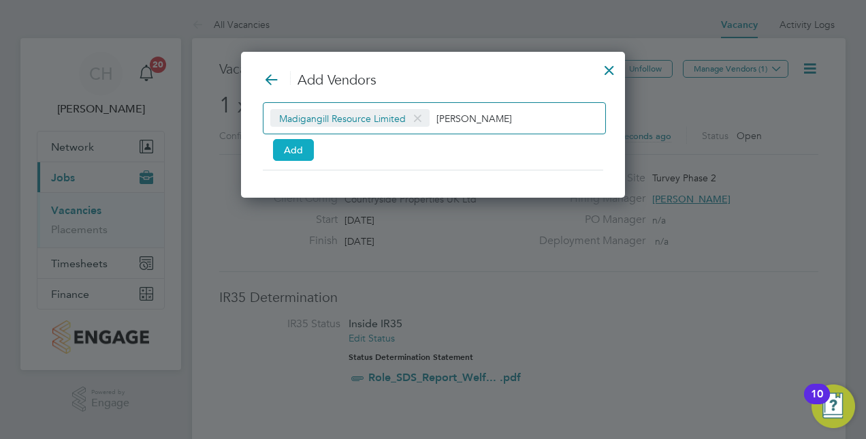
click at [306, 153] on button "Add" at bounding box center [293, 150] width 41 height 22
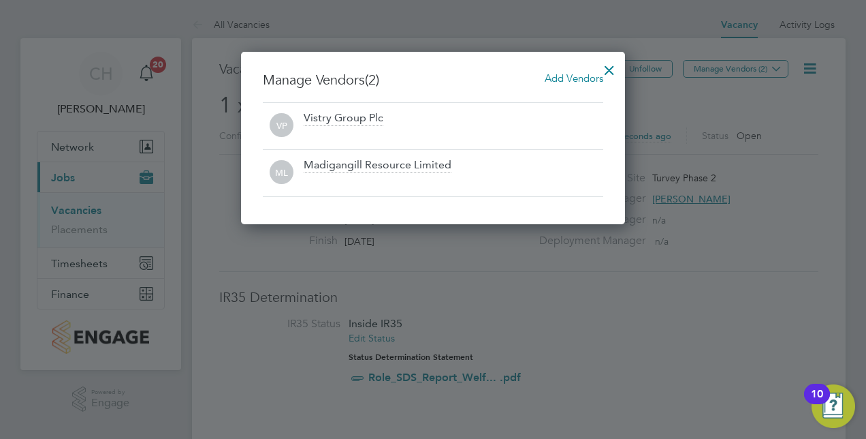
click at [396, 166] on div "Madigangill Resource Limited" at bounding box center [378, 165] width 148 height 15
click at [610, 68] on div at bounding box center [609, 66] width 25 height 25
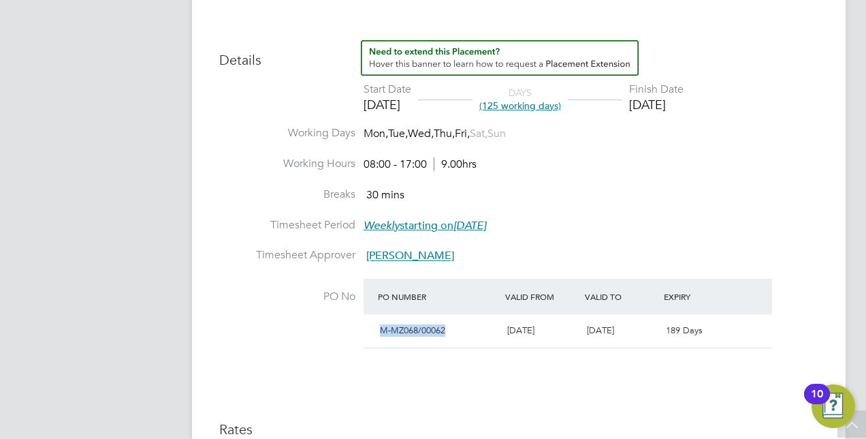
drag, startPoint x: 452, startPoint y: 331, endPoint x: 377, endPoint y: 333, distance: 74.3
click at [377, 333] on div "M-MZ068/00062" at bounding box center [438, 330] width 127 height 22
drag, startPoint x: 377, startPoint y: 333, endPoint x: 390, endPoint y: 332, distance: 13.0
copy span "M-MZ068/00062"
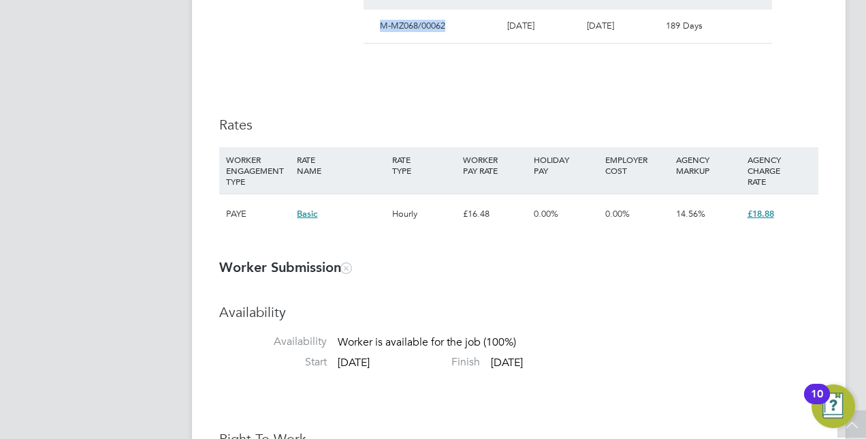
scroll to position [961, 0]
